Goal: Navigation & Orientation: Find specific page/section

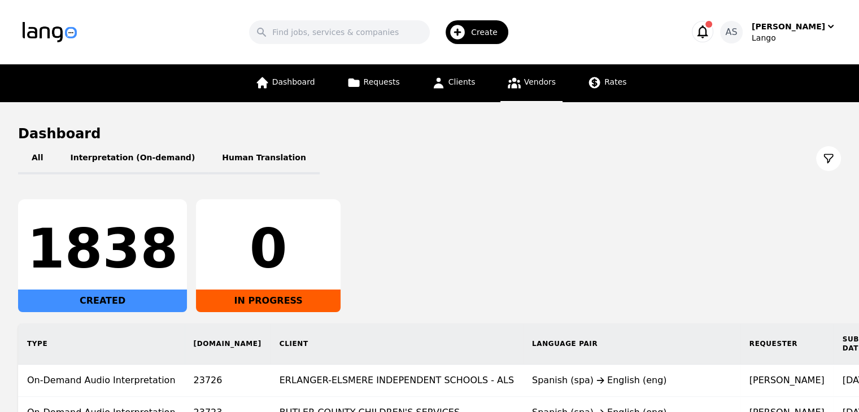
click at [525, 86] on span "Vendors" at bounding box center [540, 81] width 32 height 9
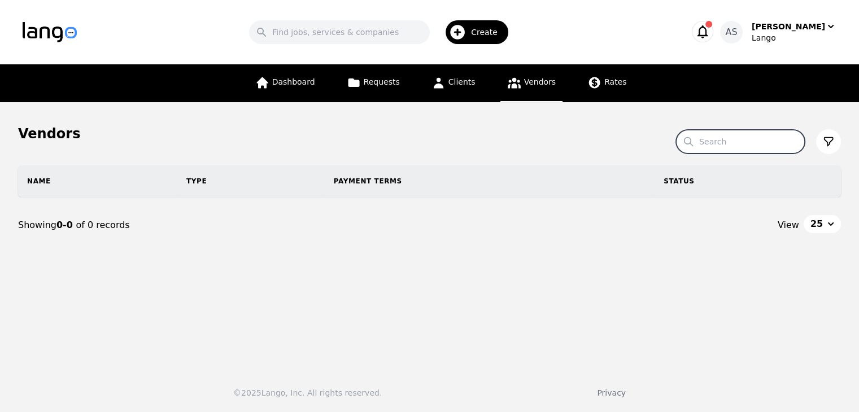
click at [746, 145] on input "Search" at bounding box center [740, 142] width 129 height 24
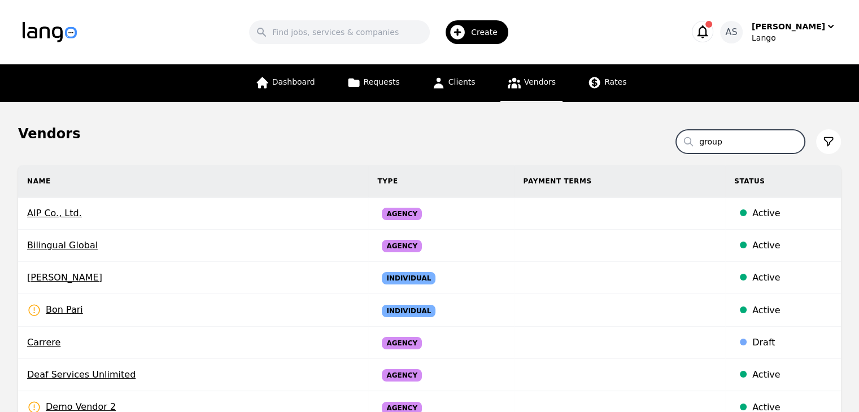
type input "group"
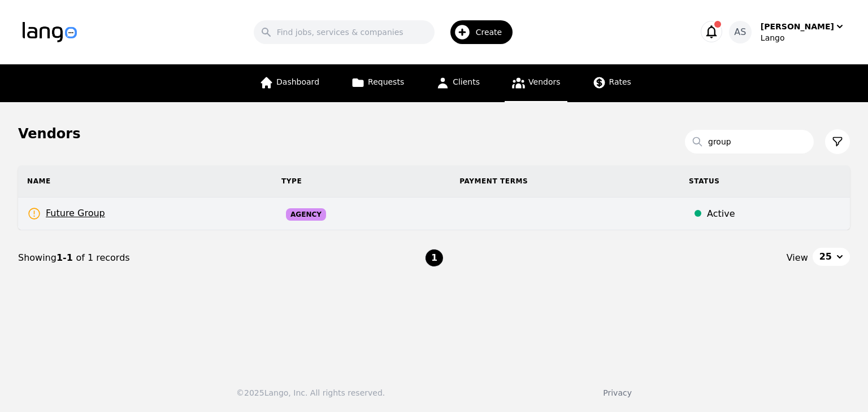
click at [147, 218] on td "Future Group Rates Need to be set" at bounding box center [145, 214] width 254 height 33
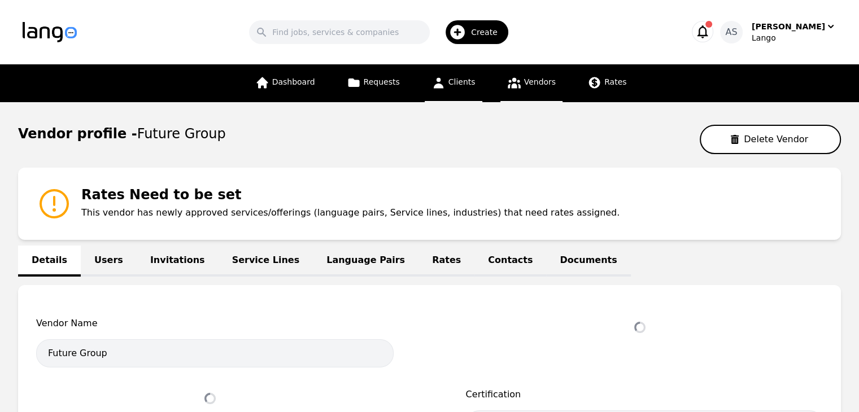
select select "active"
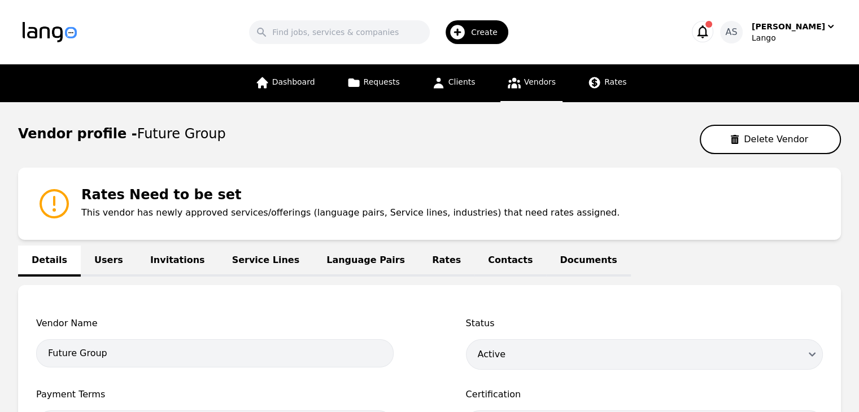
click at [540, 82] on span "Vendors" at bounding box center [540, 81] width 32 height 9
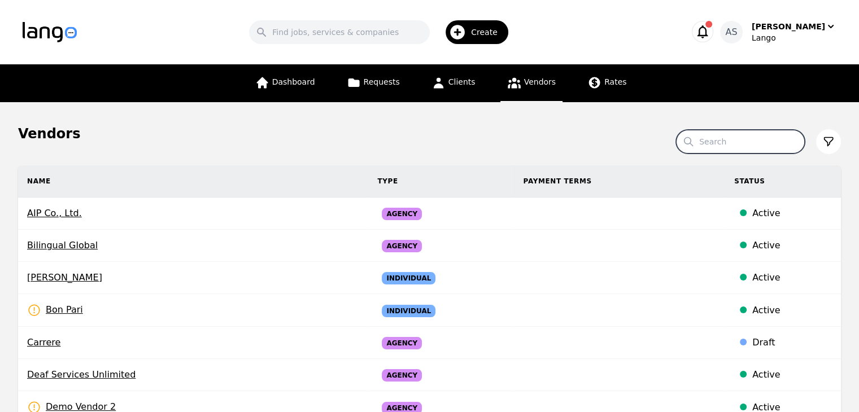
click at [757, 138] on input "Search" at bounding box center [740, 142] width 129 height 24
type input "noa"
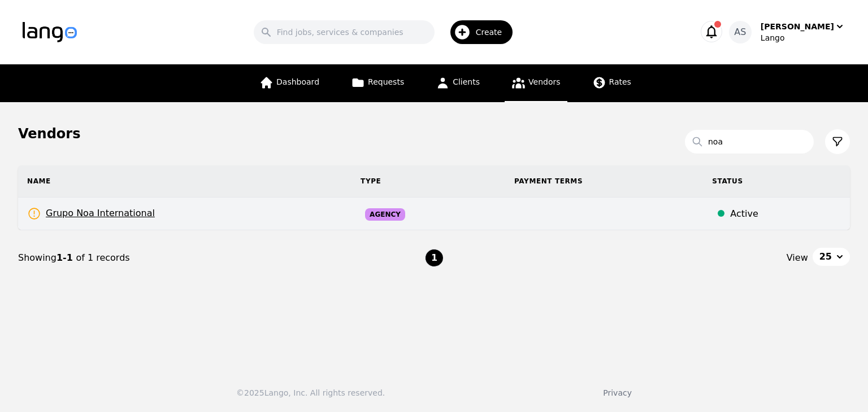
click at [225, 215] on td "Grupo Noa International Rates Need to be set" at bounding box center [184, 214] width 333 height 33
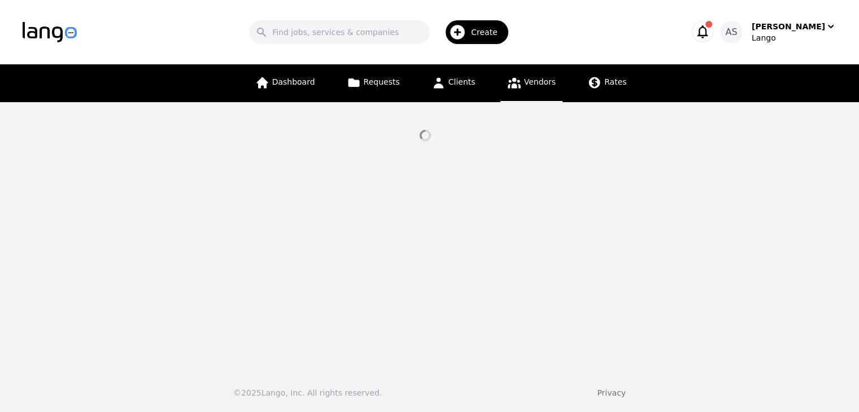
select select "active"
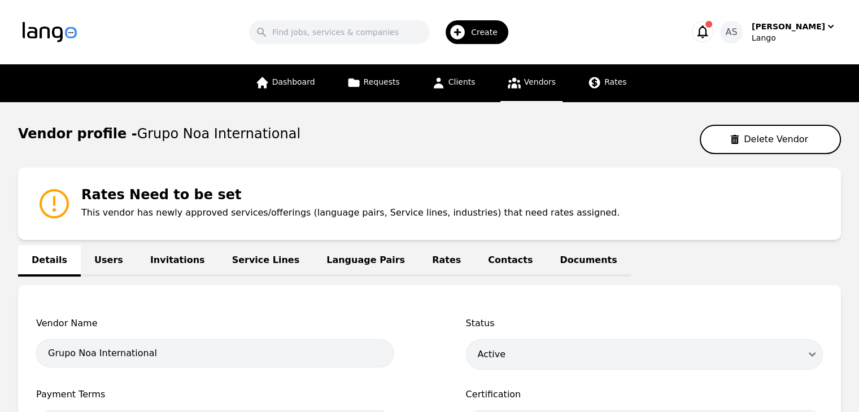
click at [350, 256] on link "Language Pairs" at bounding box center [366, 261] width 106 height 31
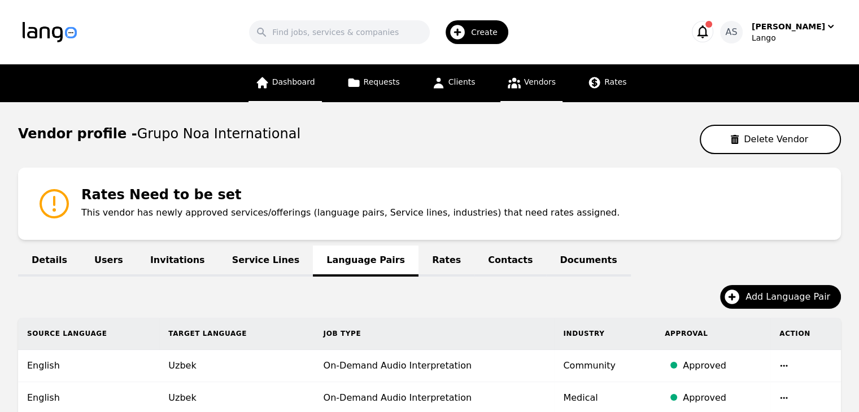
click at [315, 82] on span "Dashboard" at bounding box center [293, 81] width 43 height 9
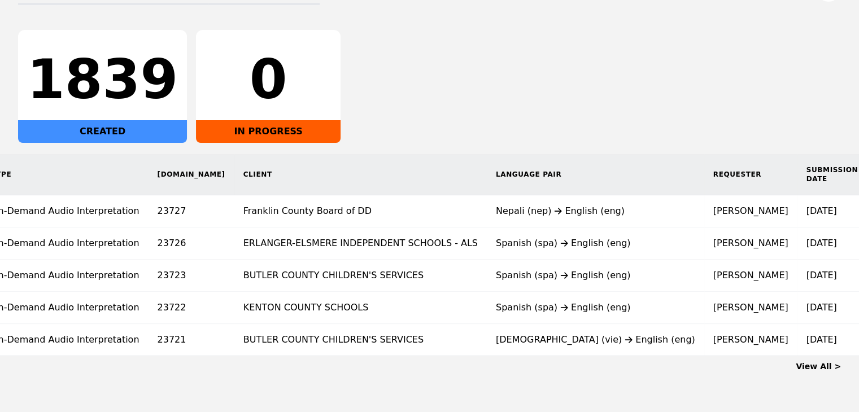
scroll to position [0, 31]
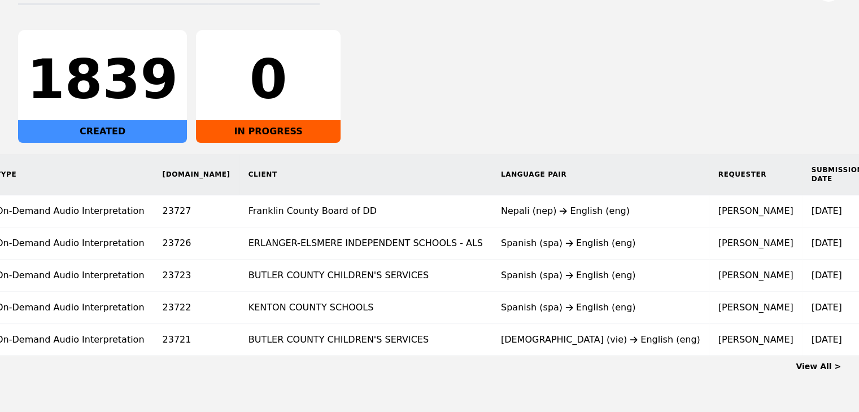
click at [828, 372] on div "View All >" at bounding box center [429, 364] width 823 height 16
click at [828, 371] on link "View All >" at bounding box center [818, 366] width 45 height 9
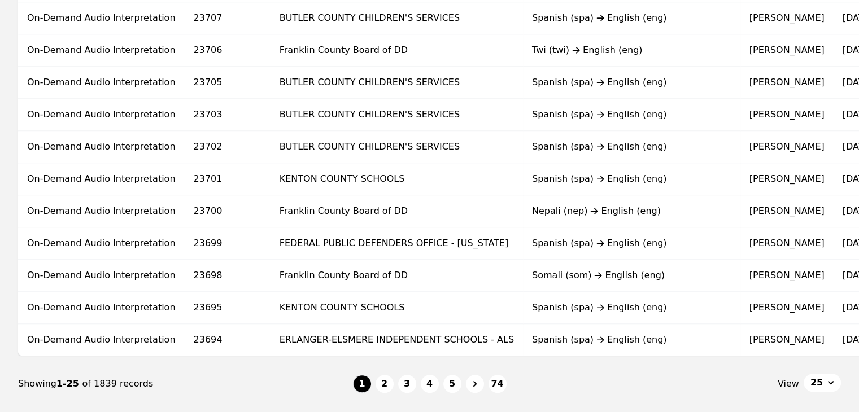
scroll to position [734, 0]
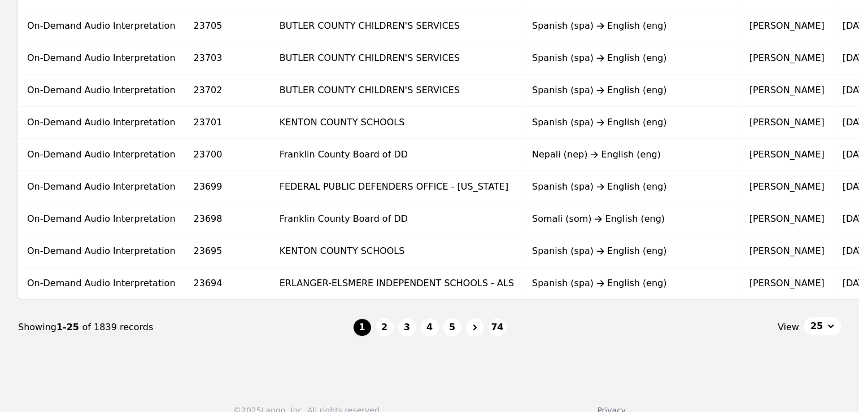
click at [393, 332] on button "2" at bounding box center [385, 328] width 18 height 18
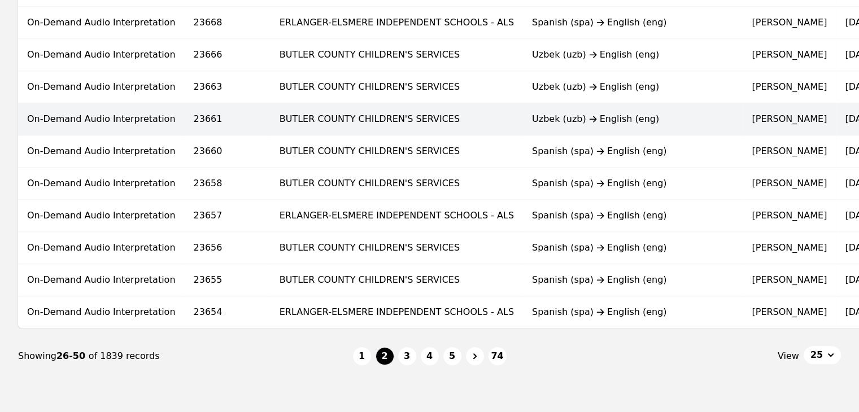
scroll to position [734, 0]
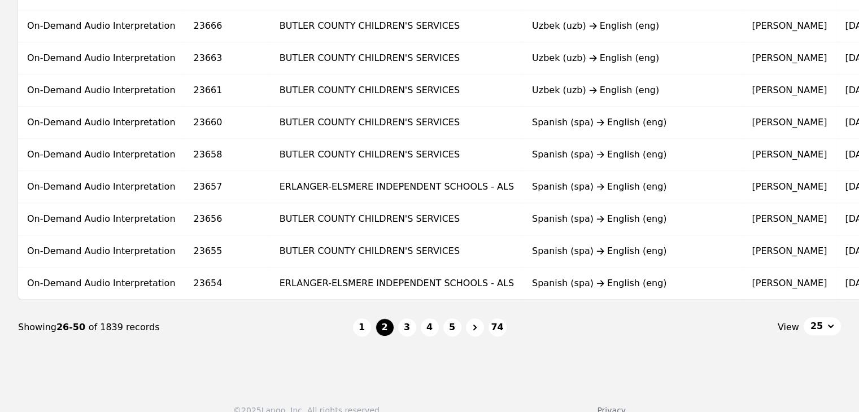
click at [408, 332] on button "3" at bounding box center [407, 328] width 18 height 18
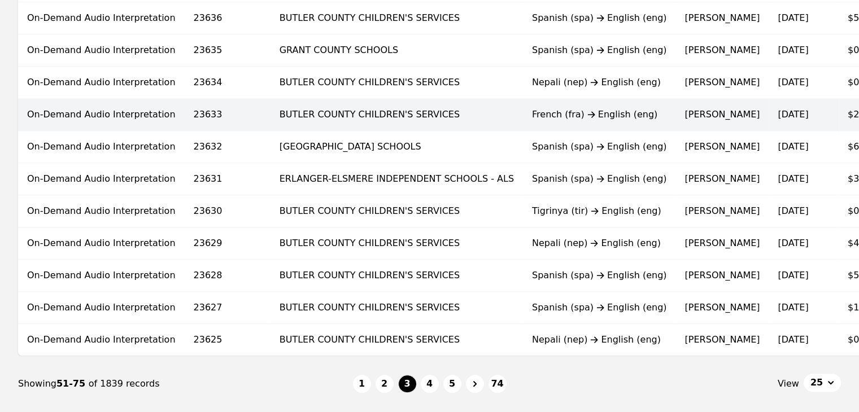
scroll to position [734, 0]
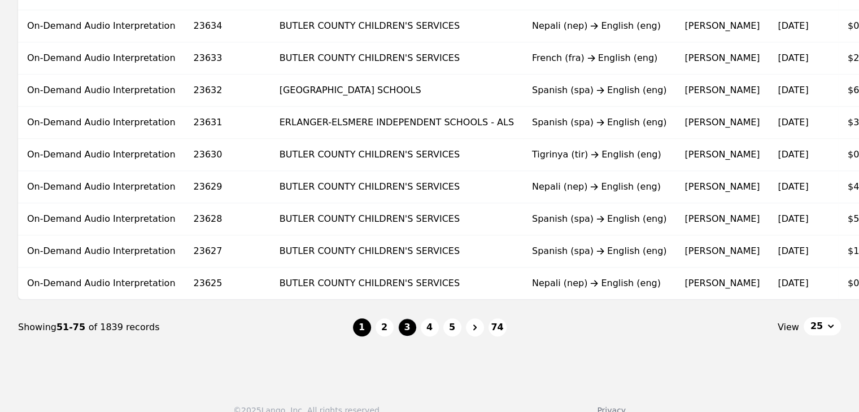
click at [367, 337] on button "1" at bounding box center [362, 328] width 18 height 18
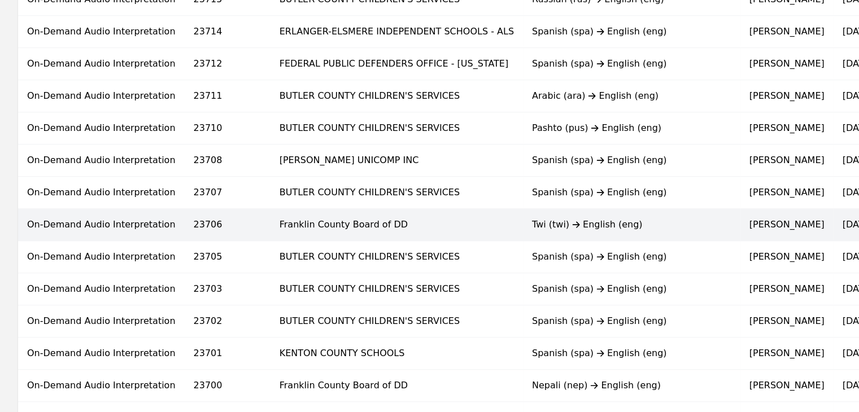
scroll to position [757, 0]
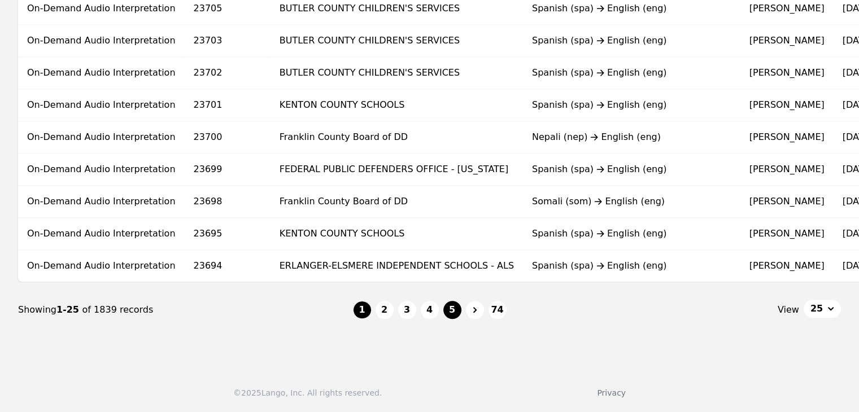
click at [447, 310] on button "5" at bounding box center [453, 310] width 18 height 18
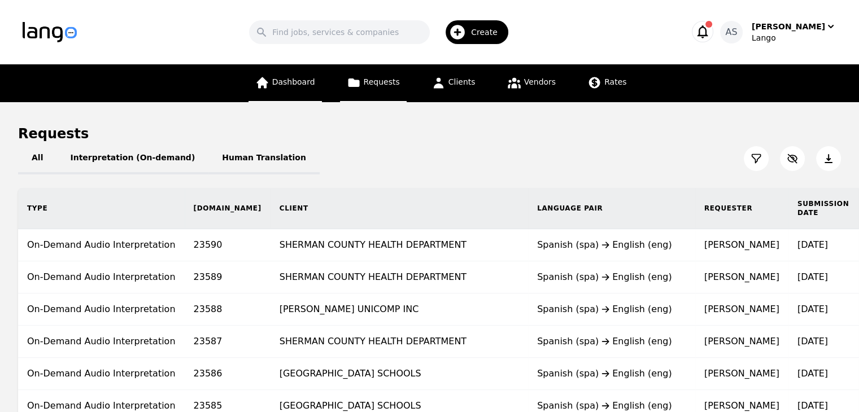
click at [308, 89] on link "Dashboard" at bounding box center [285, 83] width 73 height 38
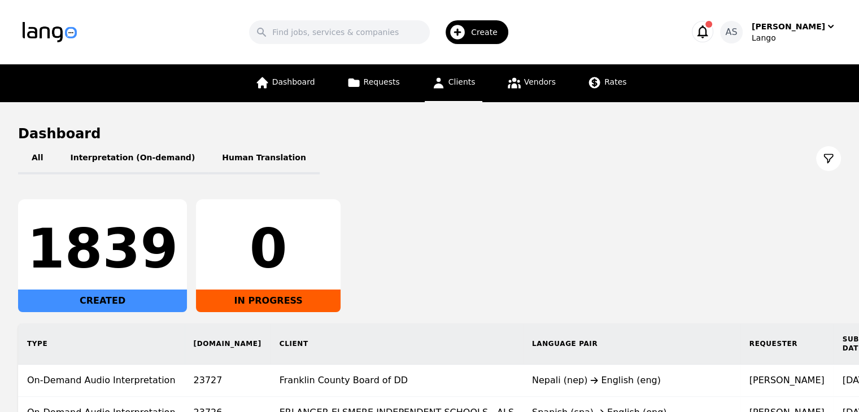
click at [445, 91] on link "Clients" at bounding box center [454, 83] width 58 height 38
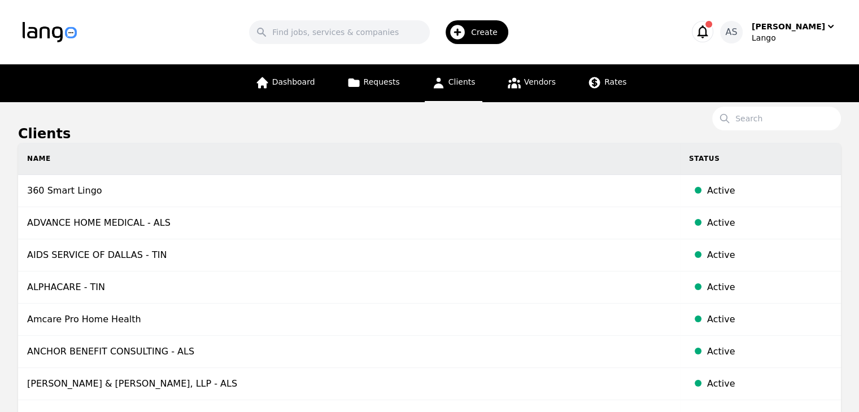
click at [468, 82] on span "Clients" at bounding box center [462, 81] width 27 height 9
click at [312, 86] on span "Dashboard" at bounding box center [293, 81] width 43 height 9
